Goal: Task Accomplishment & Management: Manage account settings

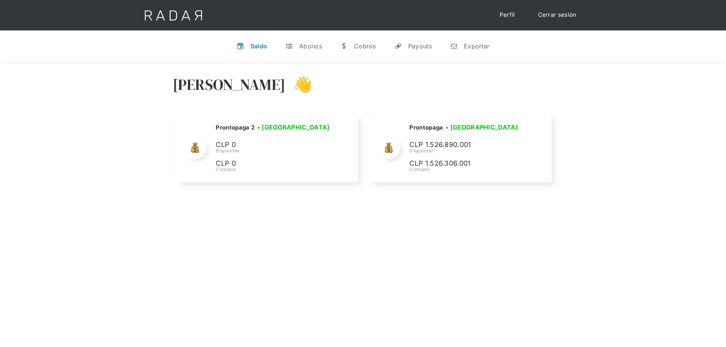
click at [295, 292] on div "Hola José 👋 Cargando tus cuentas... Nombre de la empresa • Conectada • Desconec…" at bounding box center [363, 235] width 726 height 347
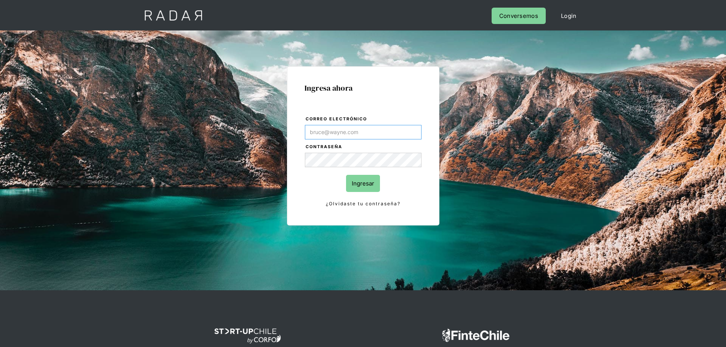
type input "jose.chacon@prontopaga.com"
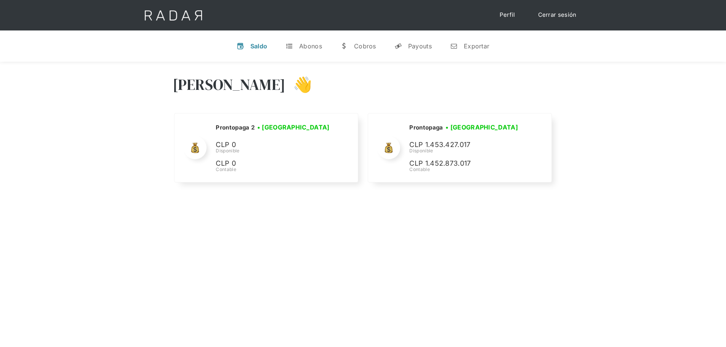
click at [469, 234] on div "[PERSON_NAME] 👋 Cargando tus cuentas... Nombre de la empresa • [GEOGRAPHIC_DATA…" at bounding box center [363, 235] width 726 height 347
